Goal: Book appointment/travel/reservation

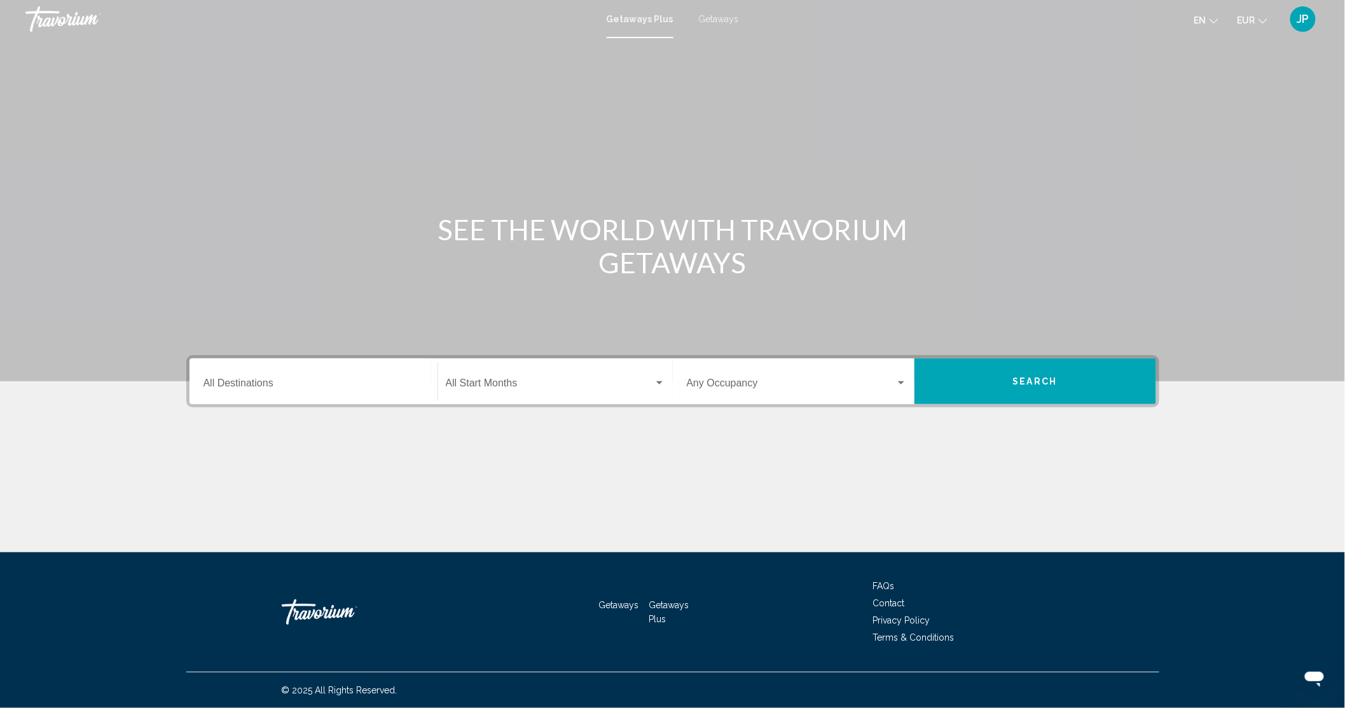
click at [715, 17] on span "Getaways" at bounding box center [719, 19] width 40 height 10
click at [296, 380] on input "Destination All Destinations" at bounding box center [313, 385] width 220 height 11
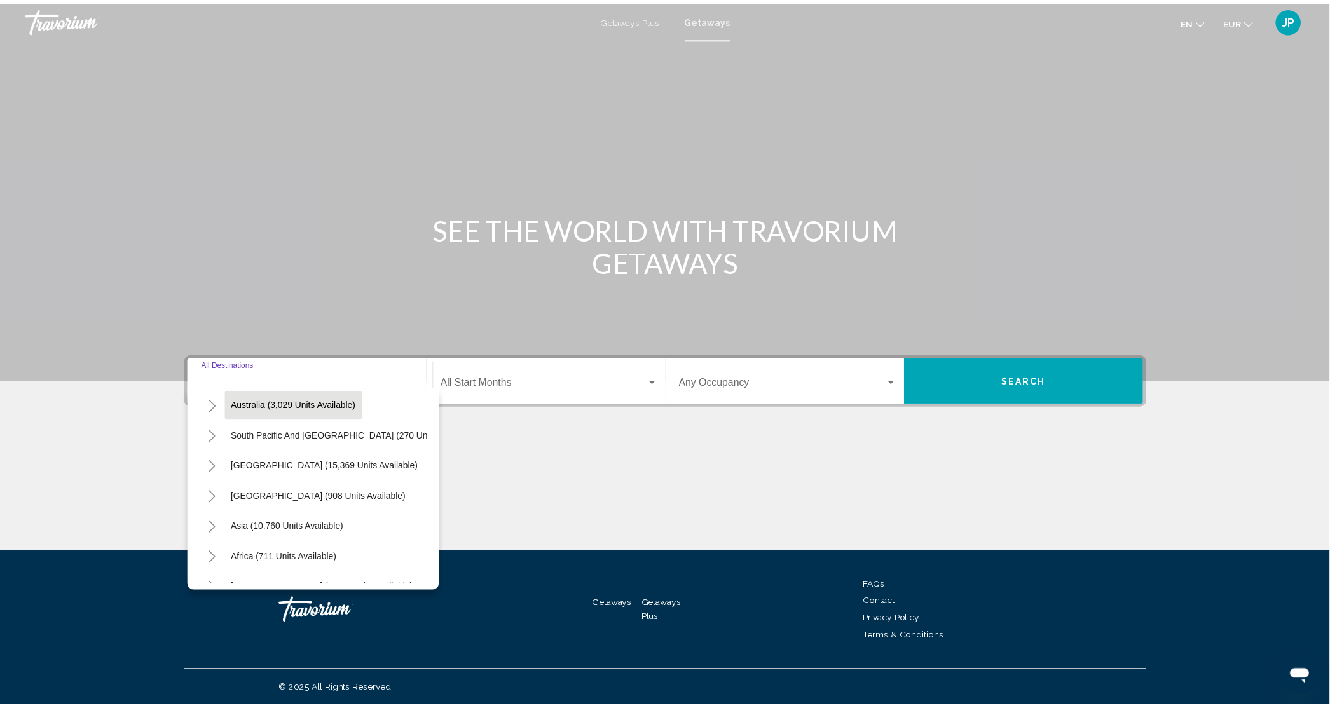
scroll to position [220, 0]
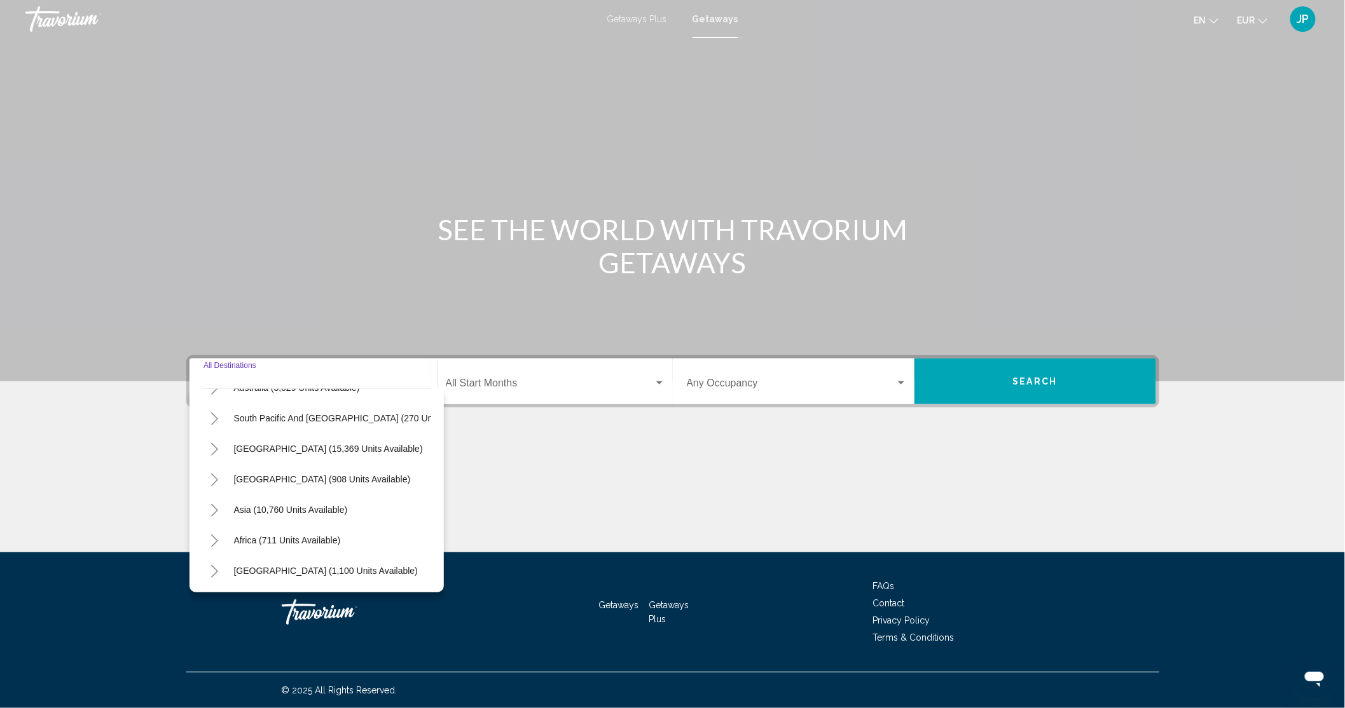
click at [216, 436] on button "Toggle South America (15,369 units available)" at bounding box center [214, 448] width 25 height 25
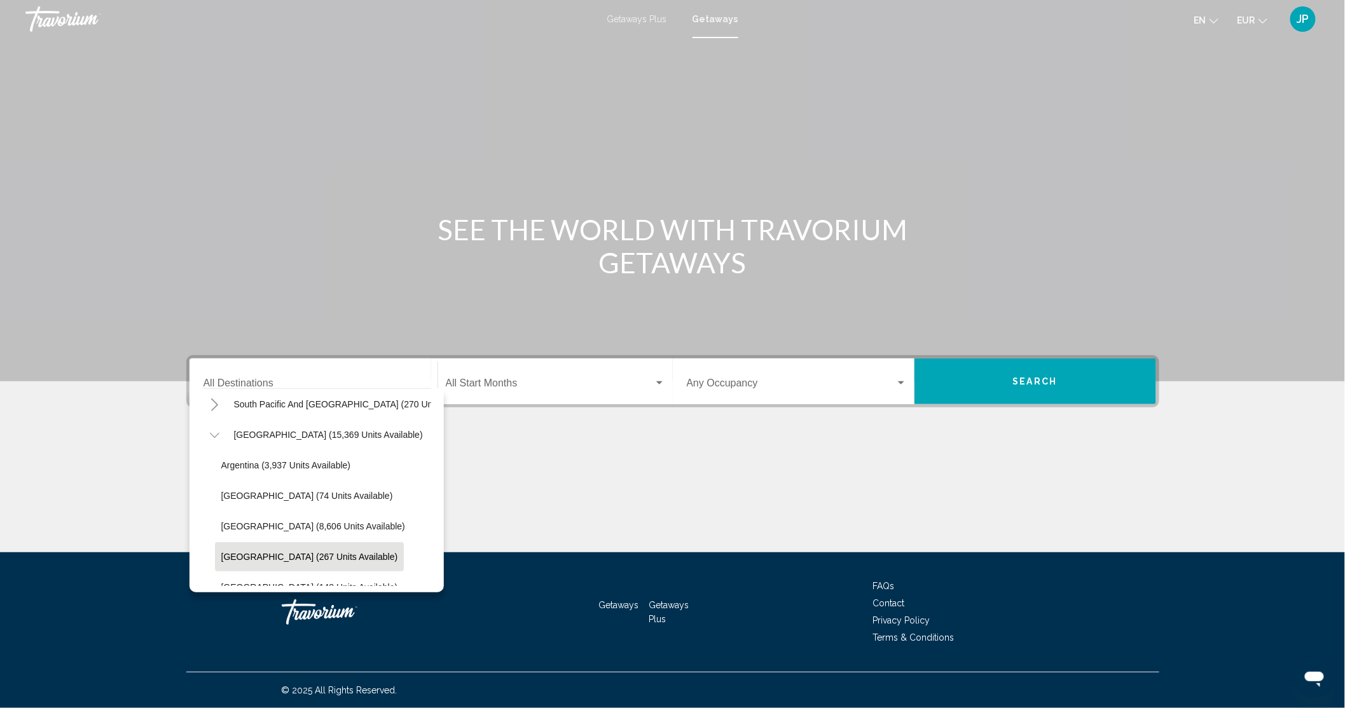
click at [266, 555] on span "[GEOGRAPHIC_DATA] (267 units available)" at bounding box center [309, 557] width 177 height 10
type input "**********"
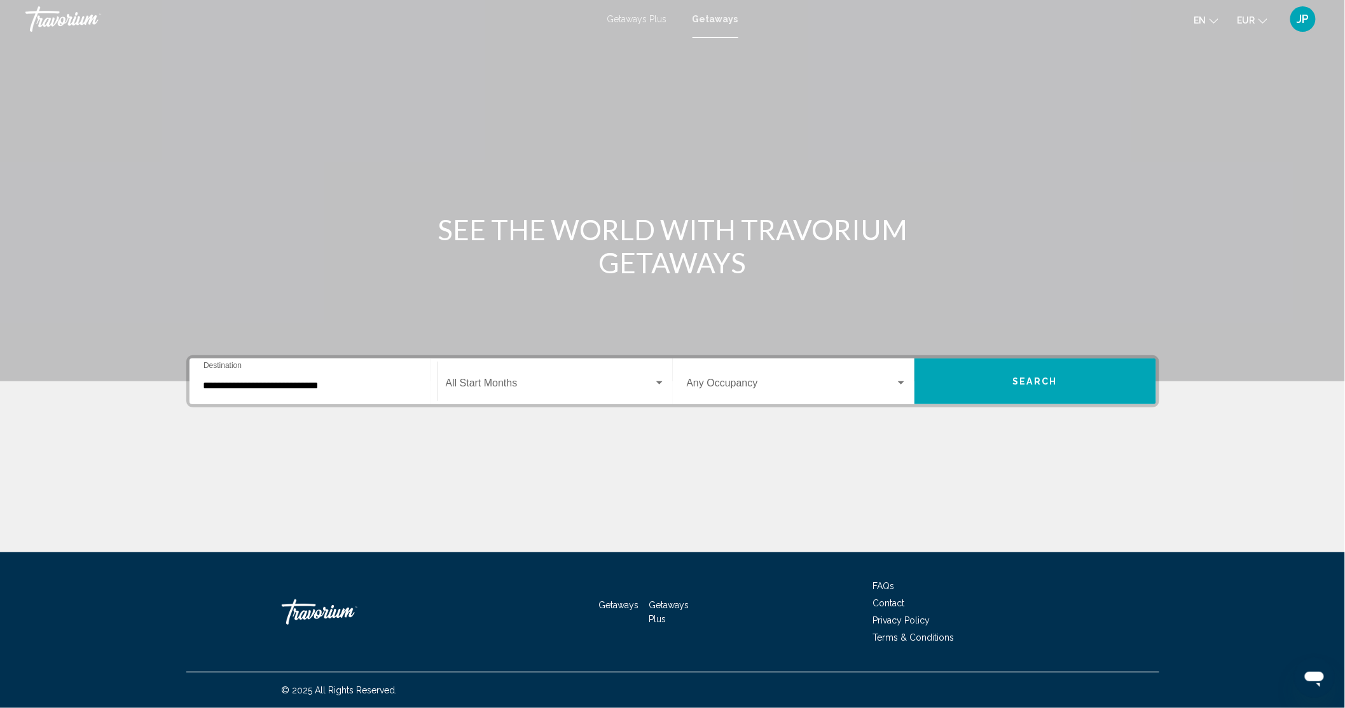
click at [567, 391] on div "Start Month All Start Months" at bounding box center [555, 382] width 219 height 40
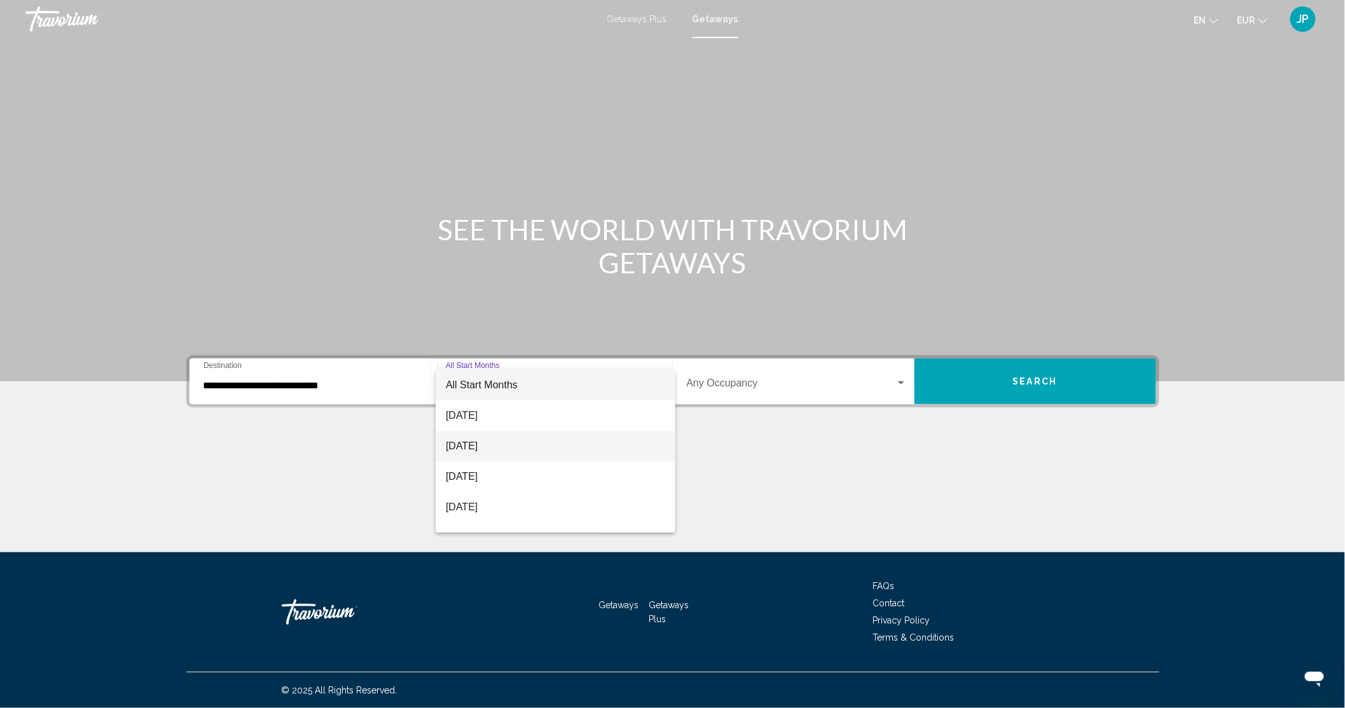
click at [495, 445] on span "[DATE]" at bounding box center [555, 446] width 219 height 31
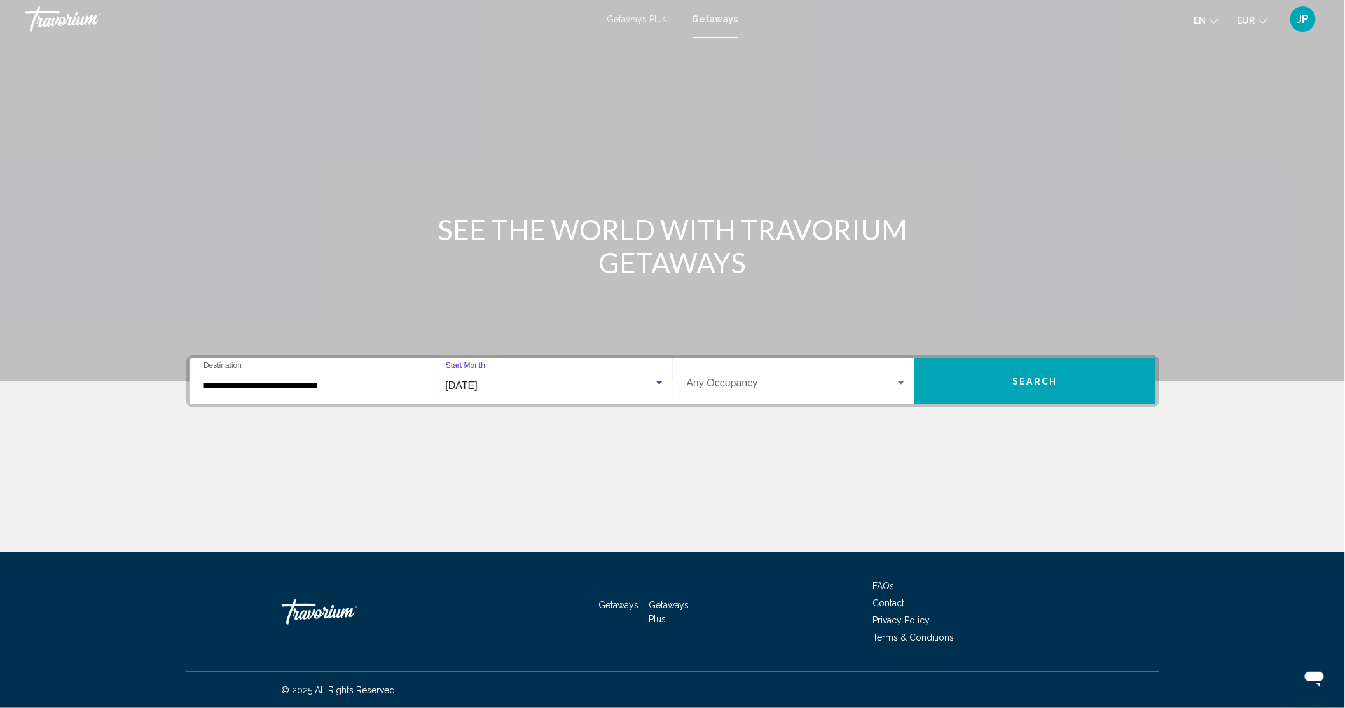
click at [904, 386] on div "Search widget" at bounding box center [900, 383] width 11 height 10
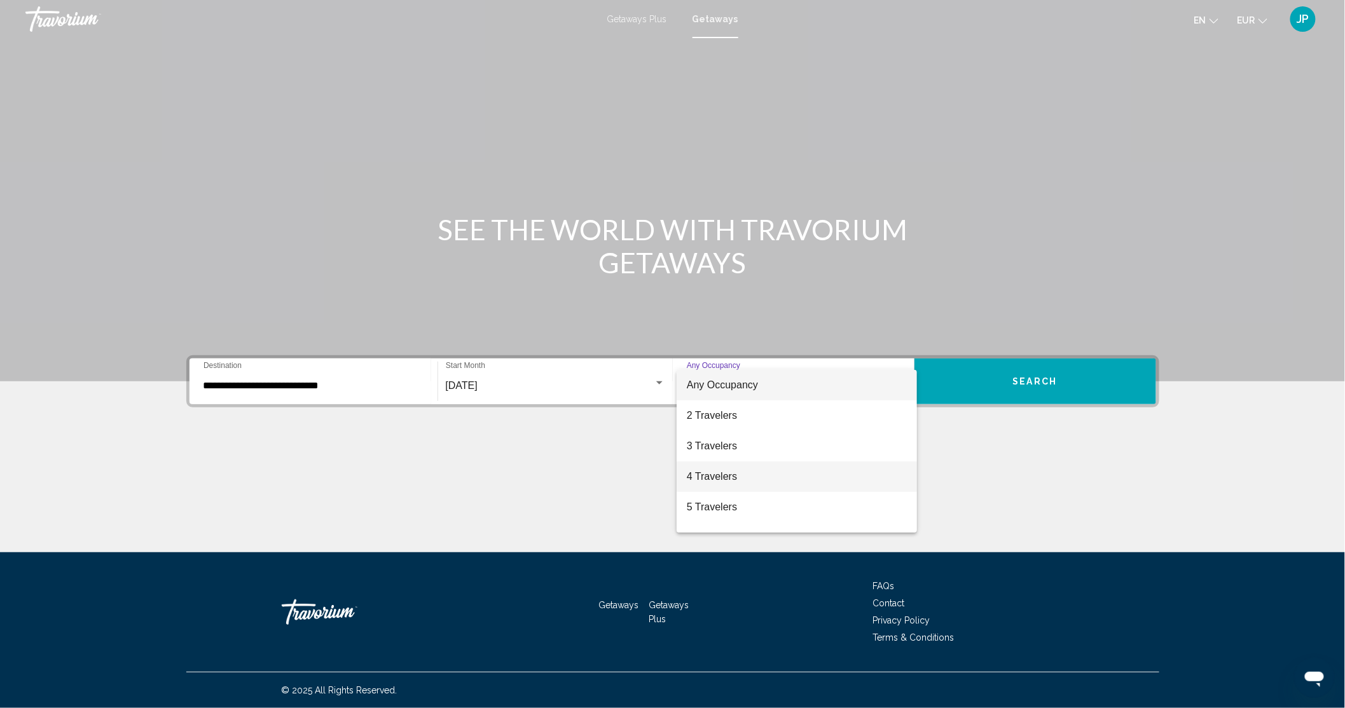
click at [724, 478] on span "4 Travelers" at bounding box center [797, 477] width 220 height 31
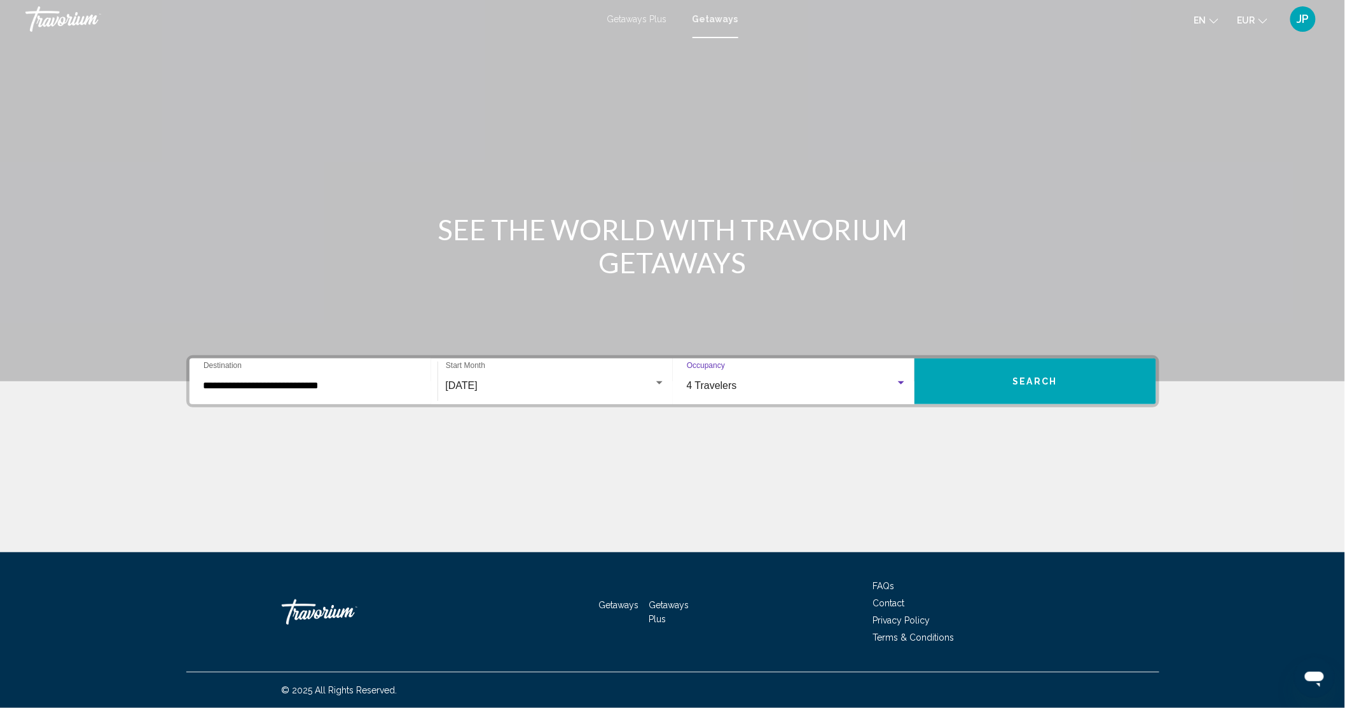
click at [986, 385] on button "Search" at bounding box center [1035, 382] width 242 height 46
